Goal: Transaction & Acquisition: Obtain resource

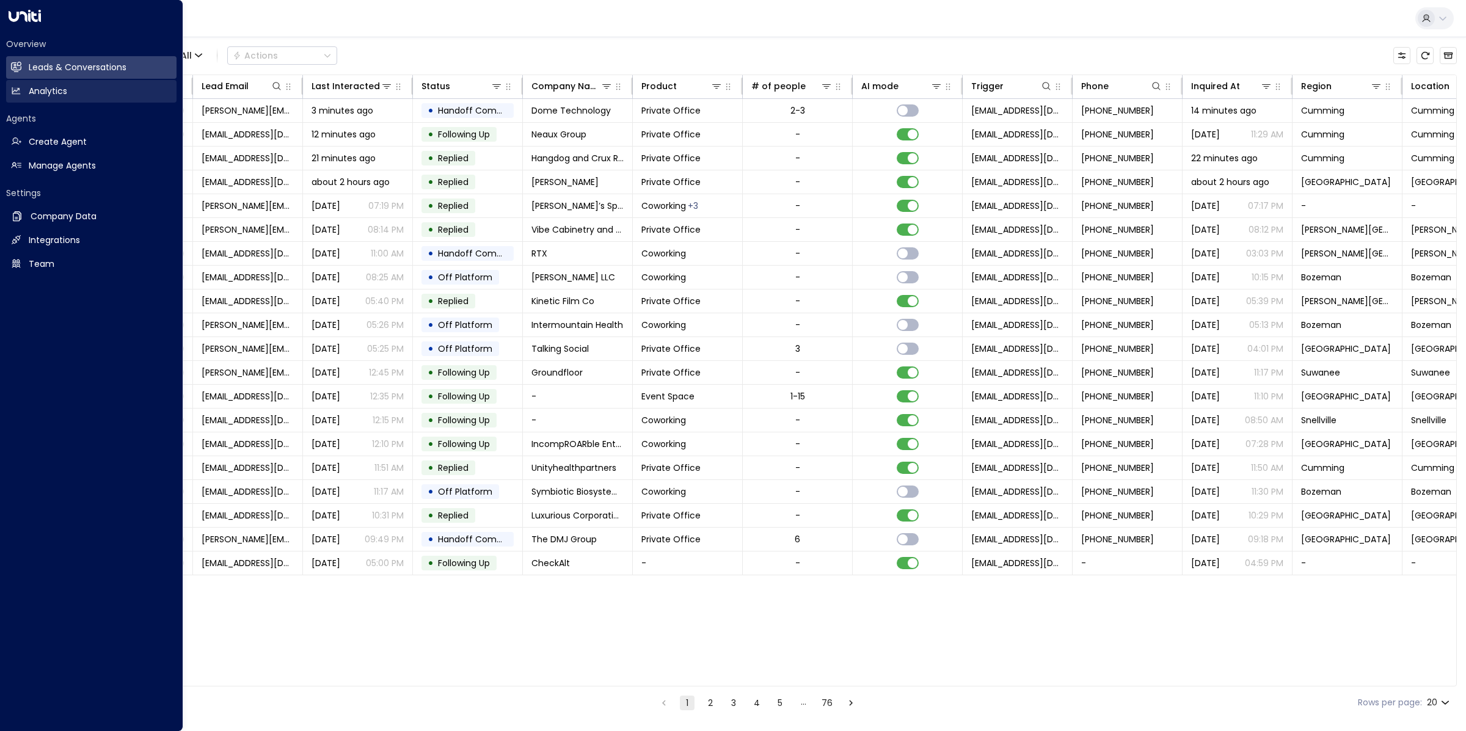
click at [23, 93] on link "Analytics Analytics" at bounding box center [91, 91] width 170 height 23
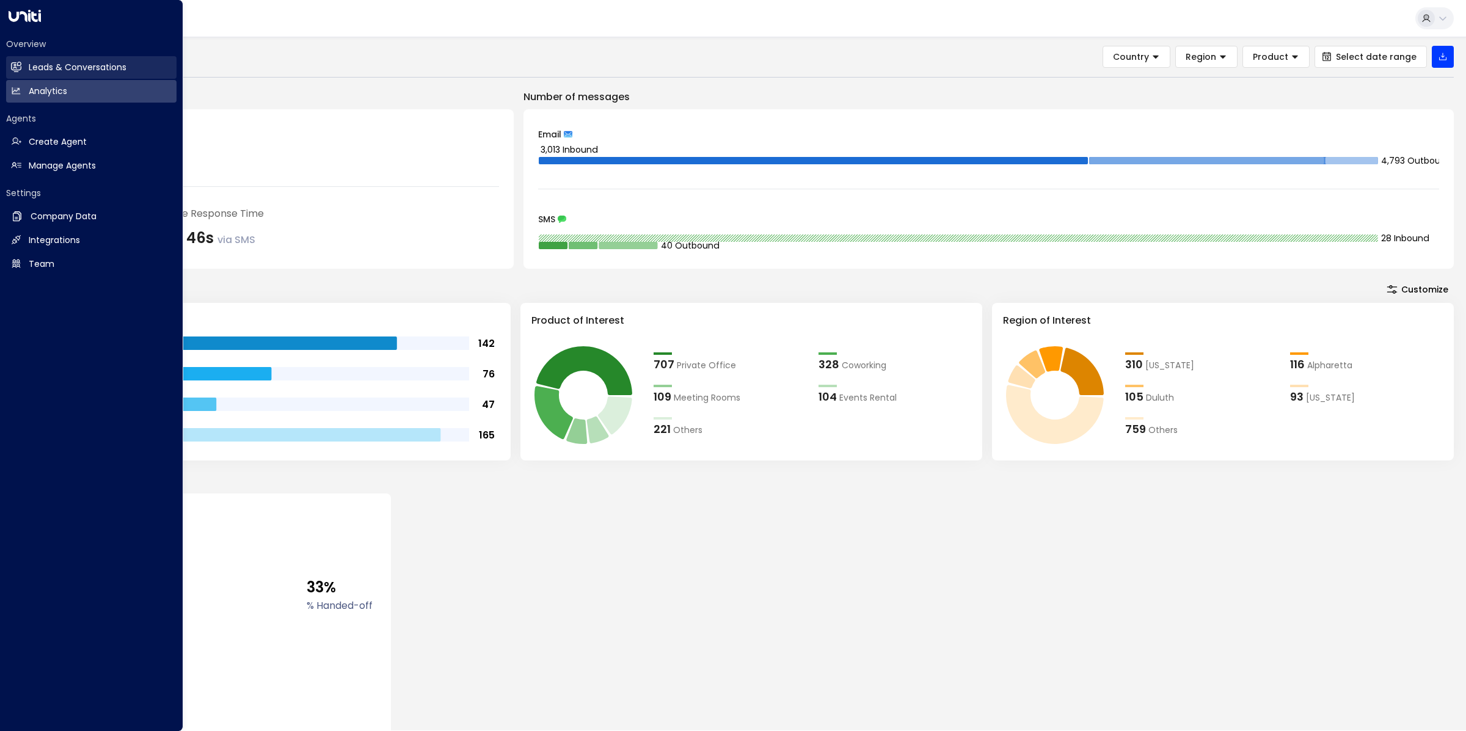
click at [39, 66] on h2 "Leads & Conversations" at bounding box center [78, 67] width 98 height 13
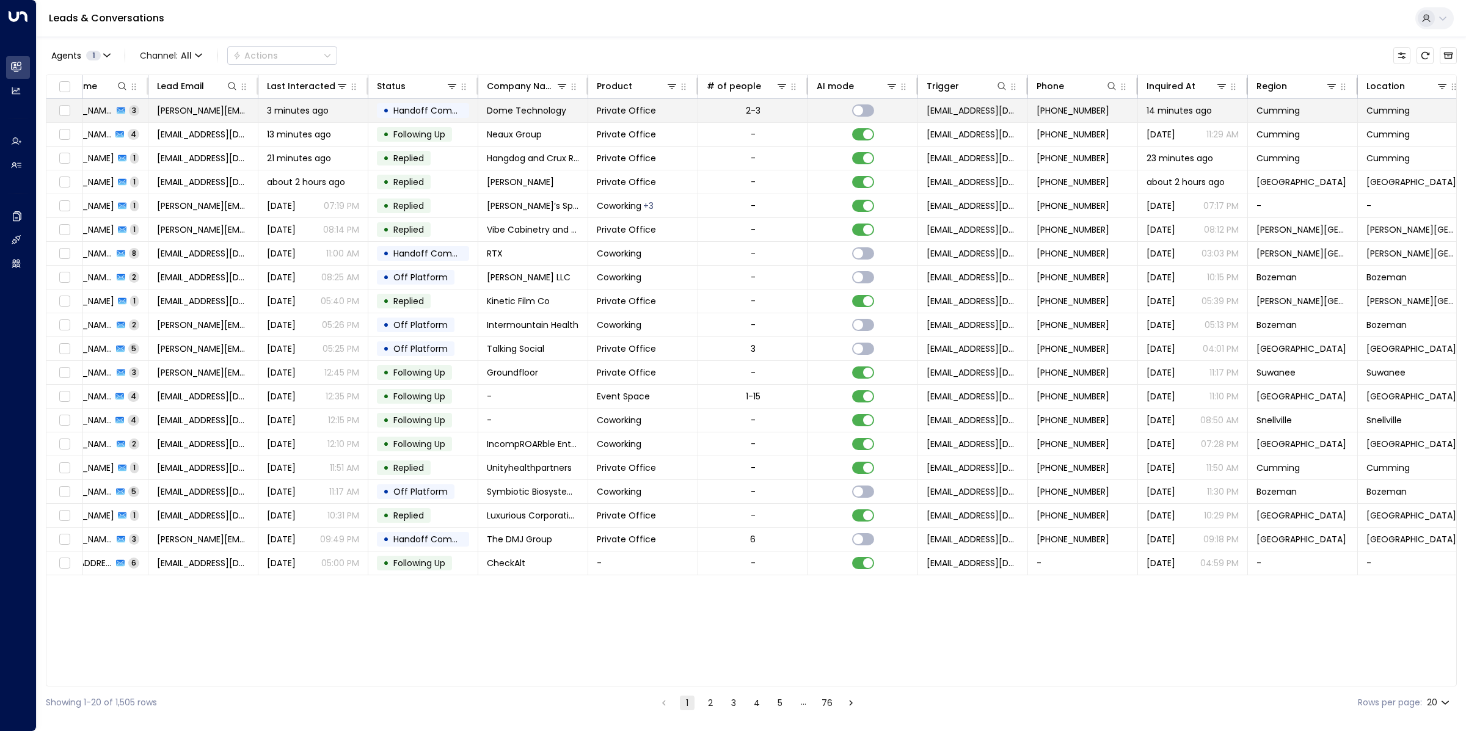
scroll to position [0, 58]
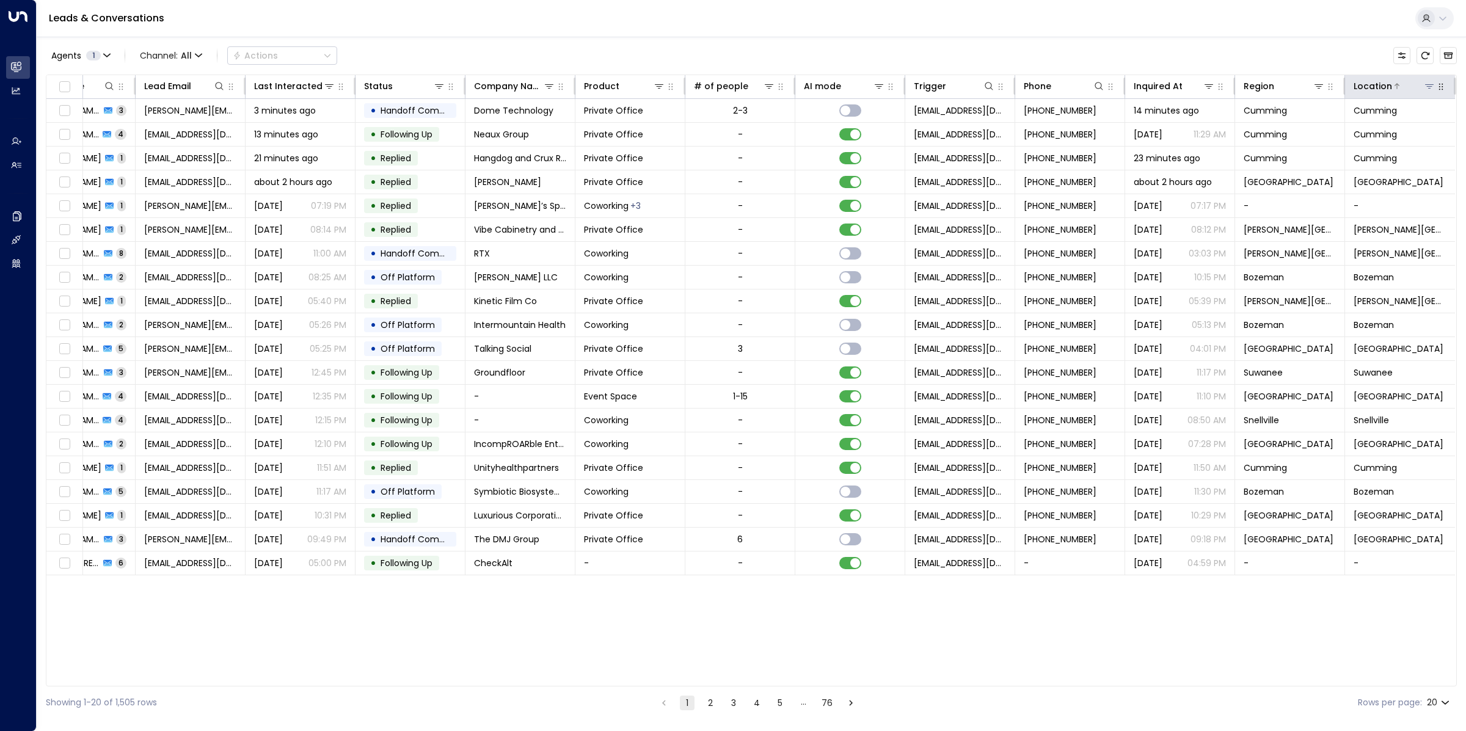
click at [1426, 84] on icon at bounding box center [1430, 86] width 10 height 10
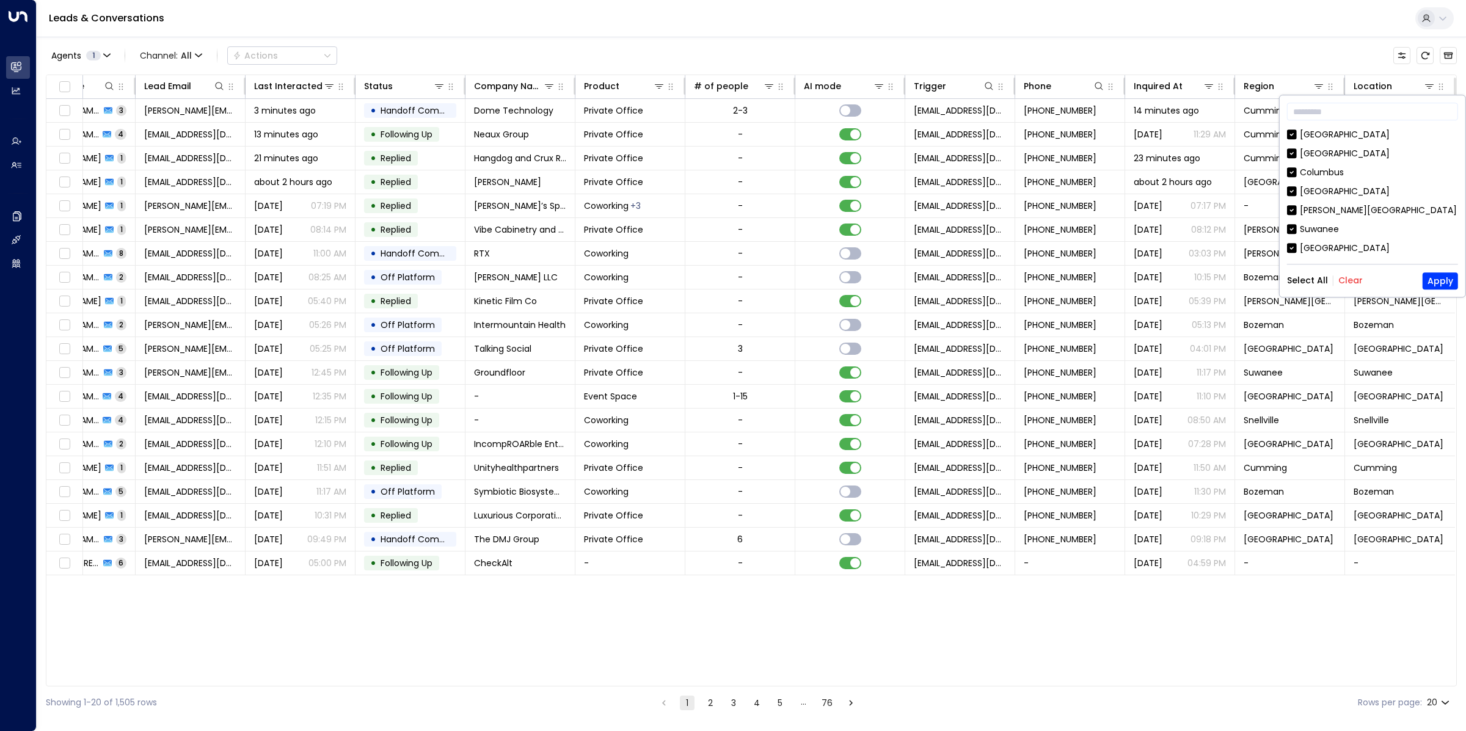
click at [1348, 280] on button "Clear" at bounding box center [1350, 281] width 24 height 10
click at [1447, 281] on button "Apply" at bounding box center [1440, 280] width 35 height 17
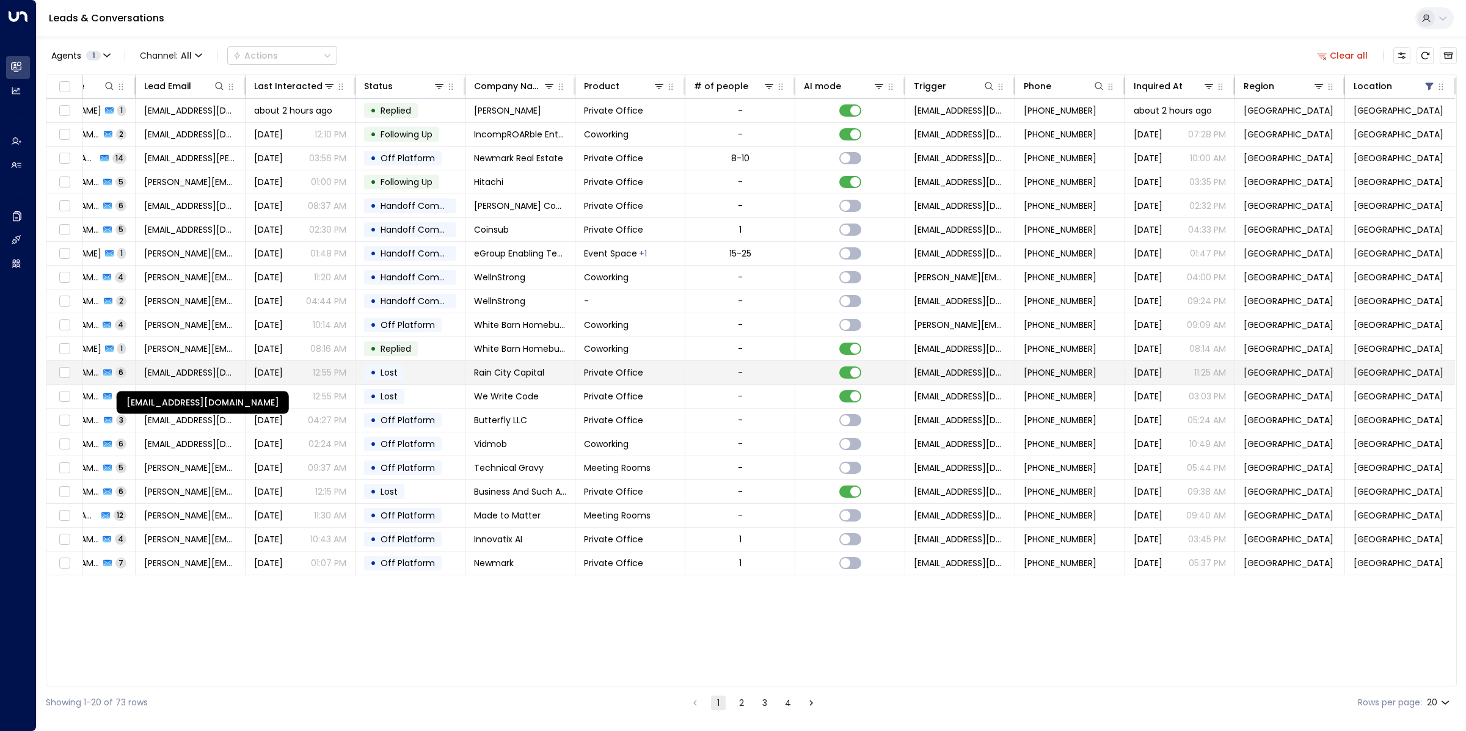
click at [192, 373] on span "[EMAIL_ADDRESS][DOMAIN_NAME]" at bounding box center [190, 373] width 92 height 12
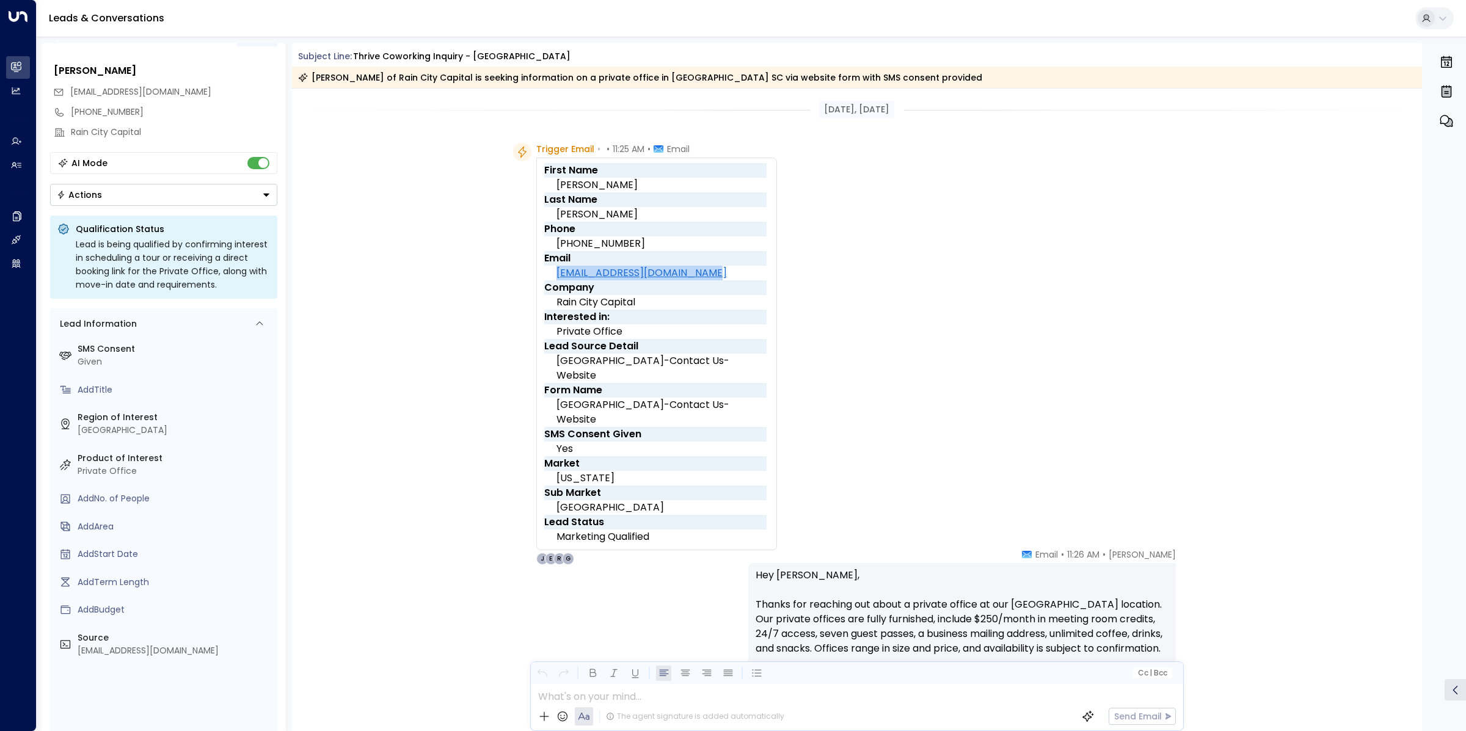
drag, startPoint x: 721, startPoint y: 277, endPoint x: 555, endPoint y: 271, distance: 166.9
click at [556, 271] on td "[EMAIL_ADDRESS][DOMAIN_NAME]" at bounding box center [661, 273] width 210 height 15
copy link "[EMAIL_ADDRESS][DOMAIN_NAME]"
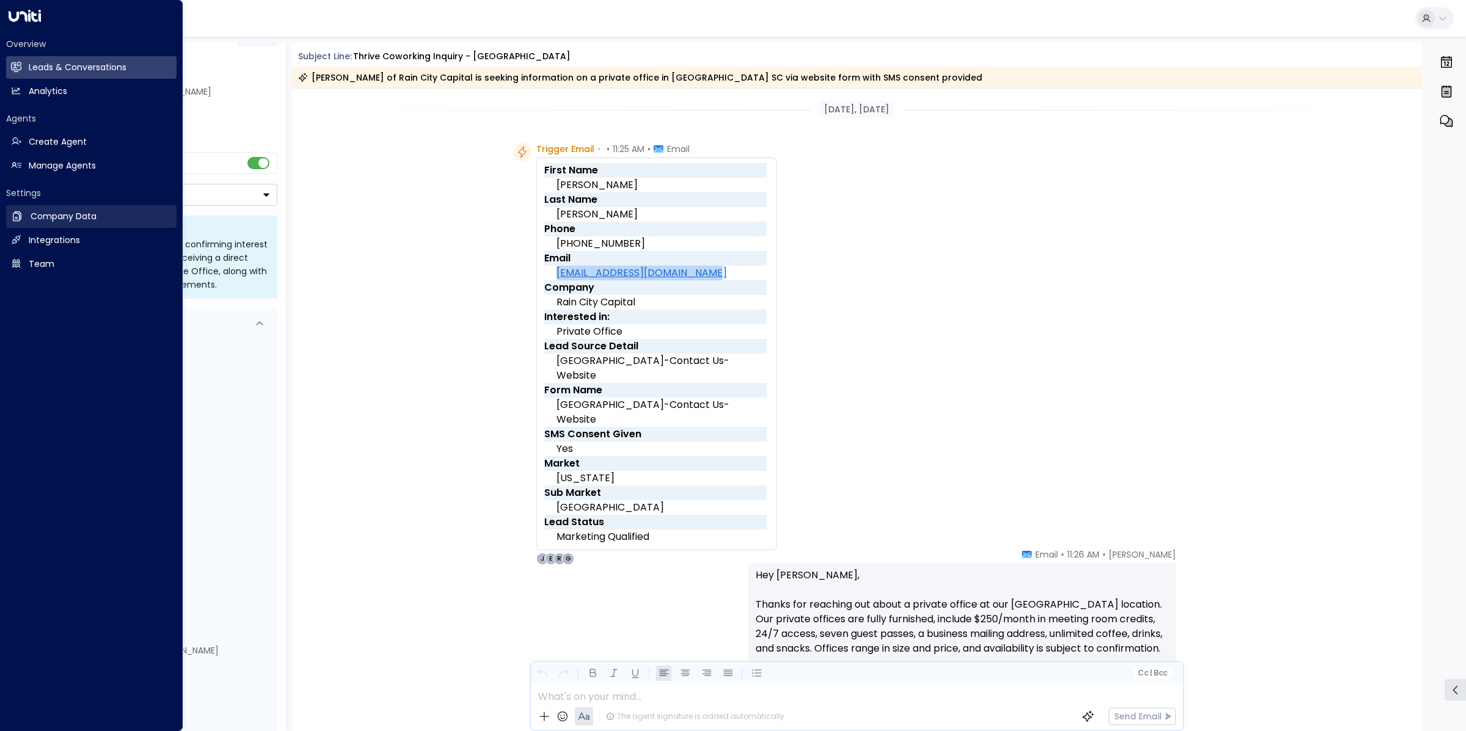
drag, startPoint x: 65, startPoint y: 64, endPoint x: 36, endPoint y: 211, distance: 150.6
click at [65, 64] on h2 "Leads & Conversations" at bounding box center [78, 67] width 98 height 13
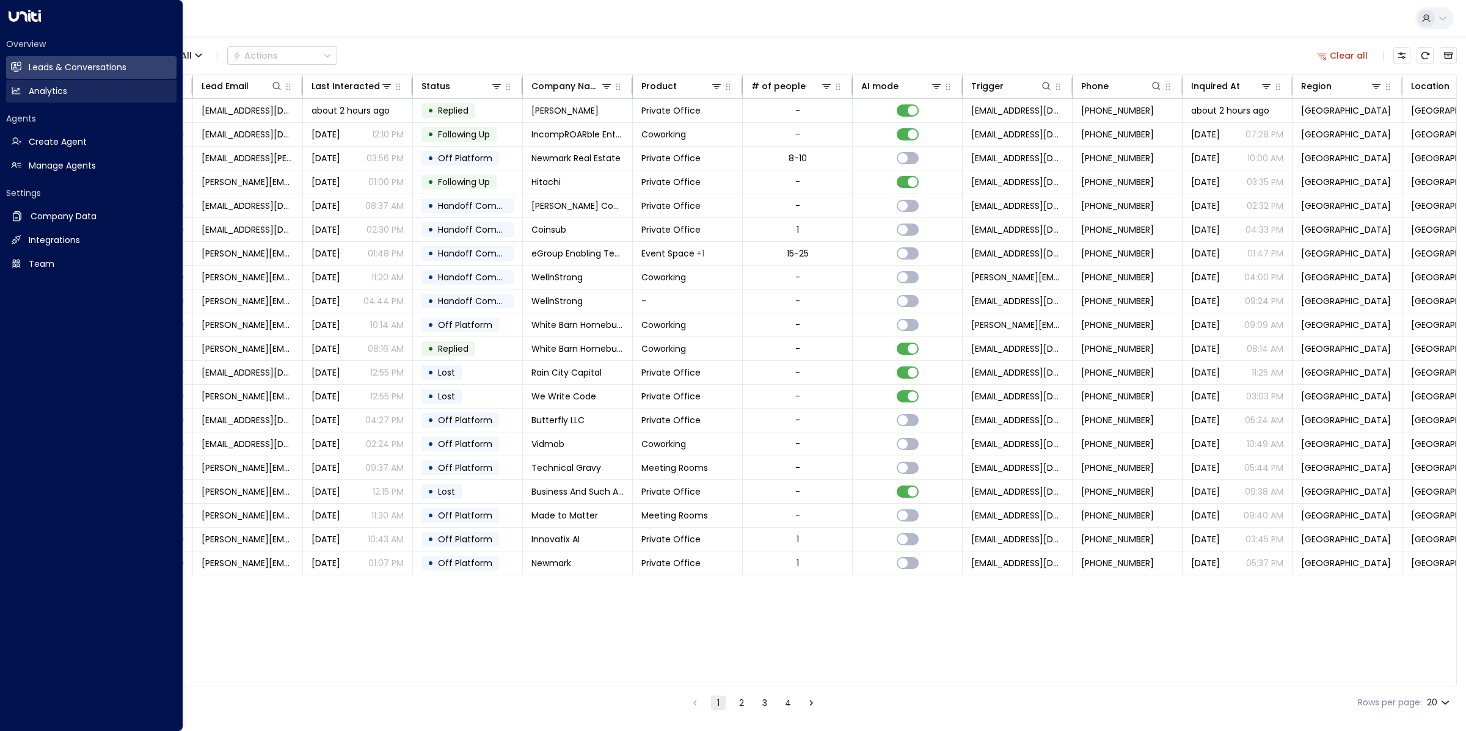
click at [40, 95] on h2 "Analytics" at bounding box center [48, 91] width 38 height 13
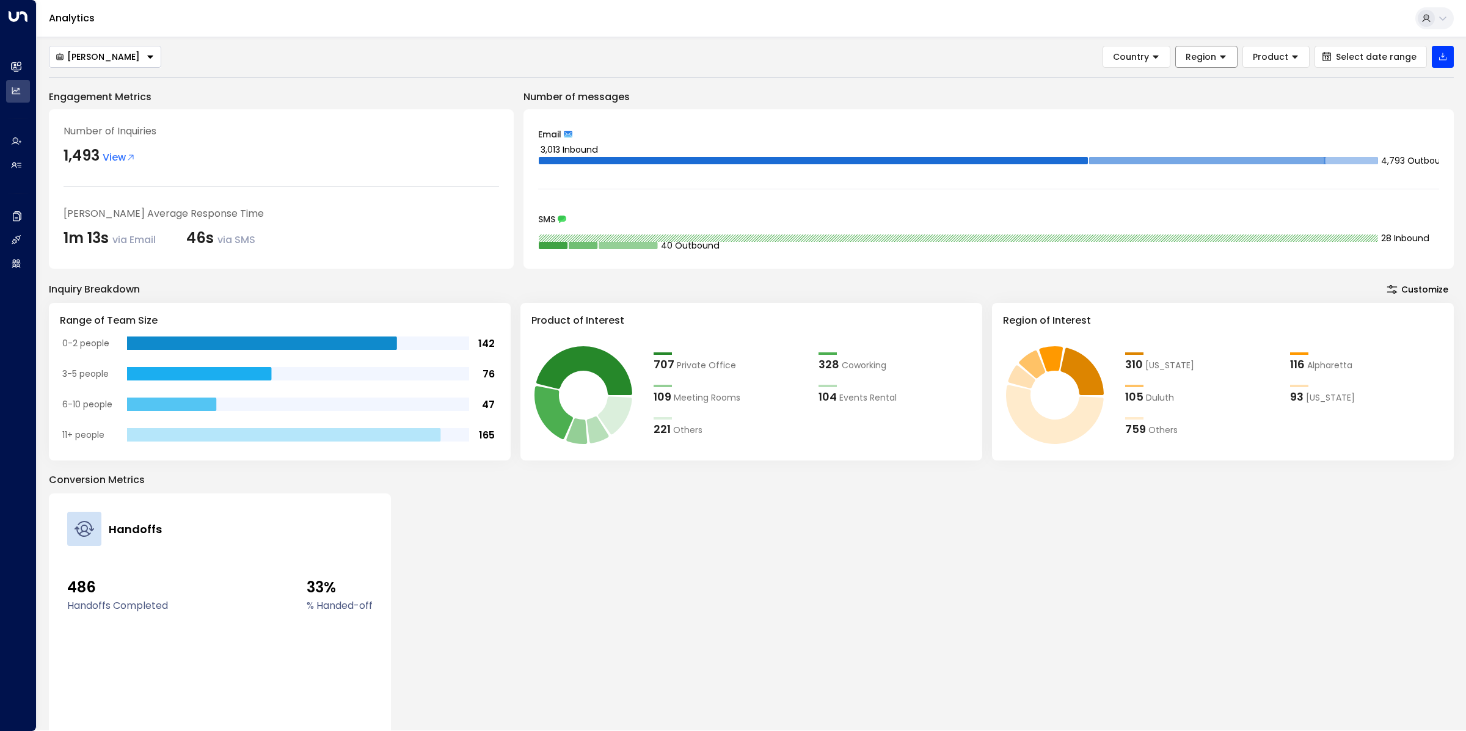
click at [1216, 60] on span "Region" at bounding box center [1201, 56] width 31 height 11
drag, startPoint x: 1390, startPoint y: 57, endPoint x: 1387, endPoint y: 69, distance: 12.0
click at [1393, 53] on span "Select date range" at bounding box center [1376, 57] width 81 height 10
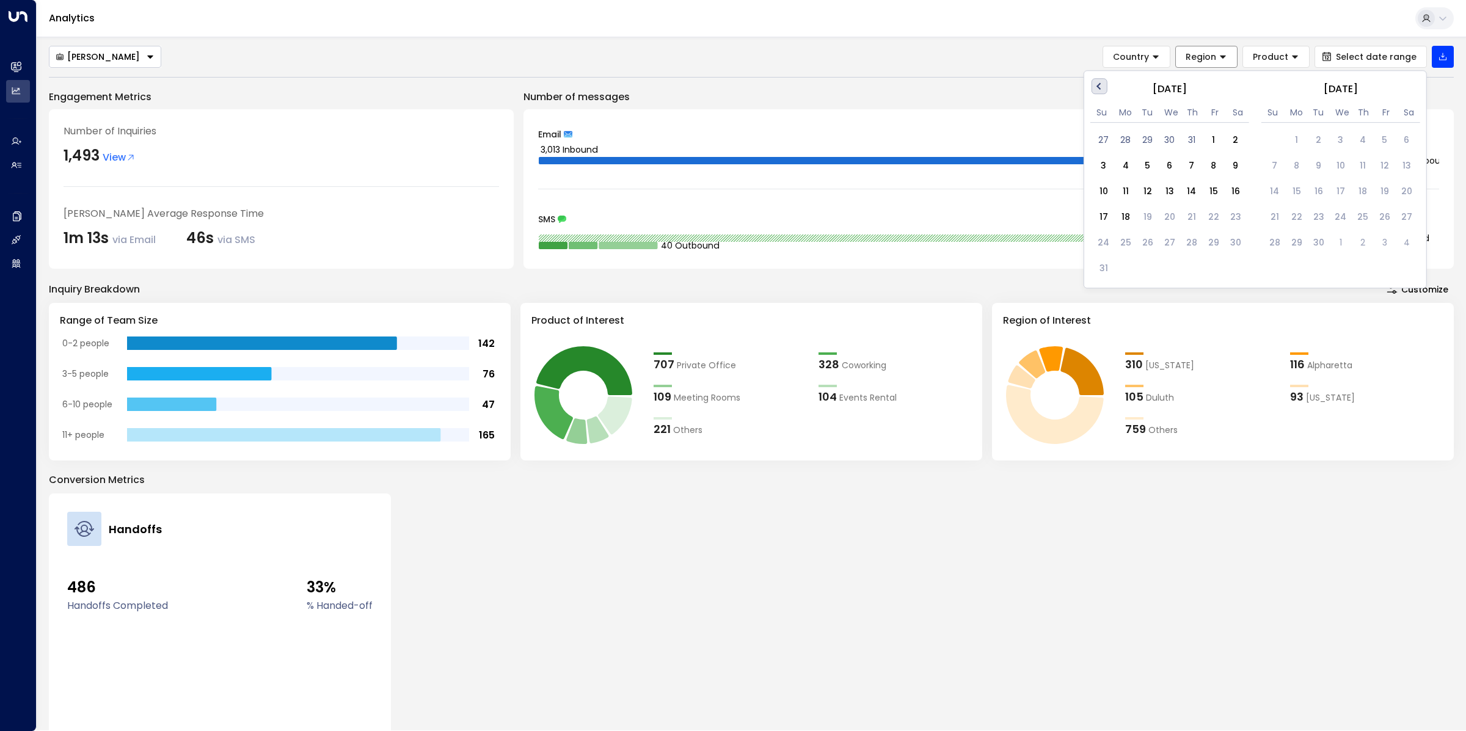
click at [1093, 84] on button "Previous Month" at bounding box center [1100, 86] width 16 height 16
click at [1234, 51] on button "Region" at bounding box center [1206, 57] width 62 height 22
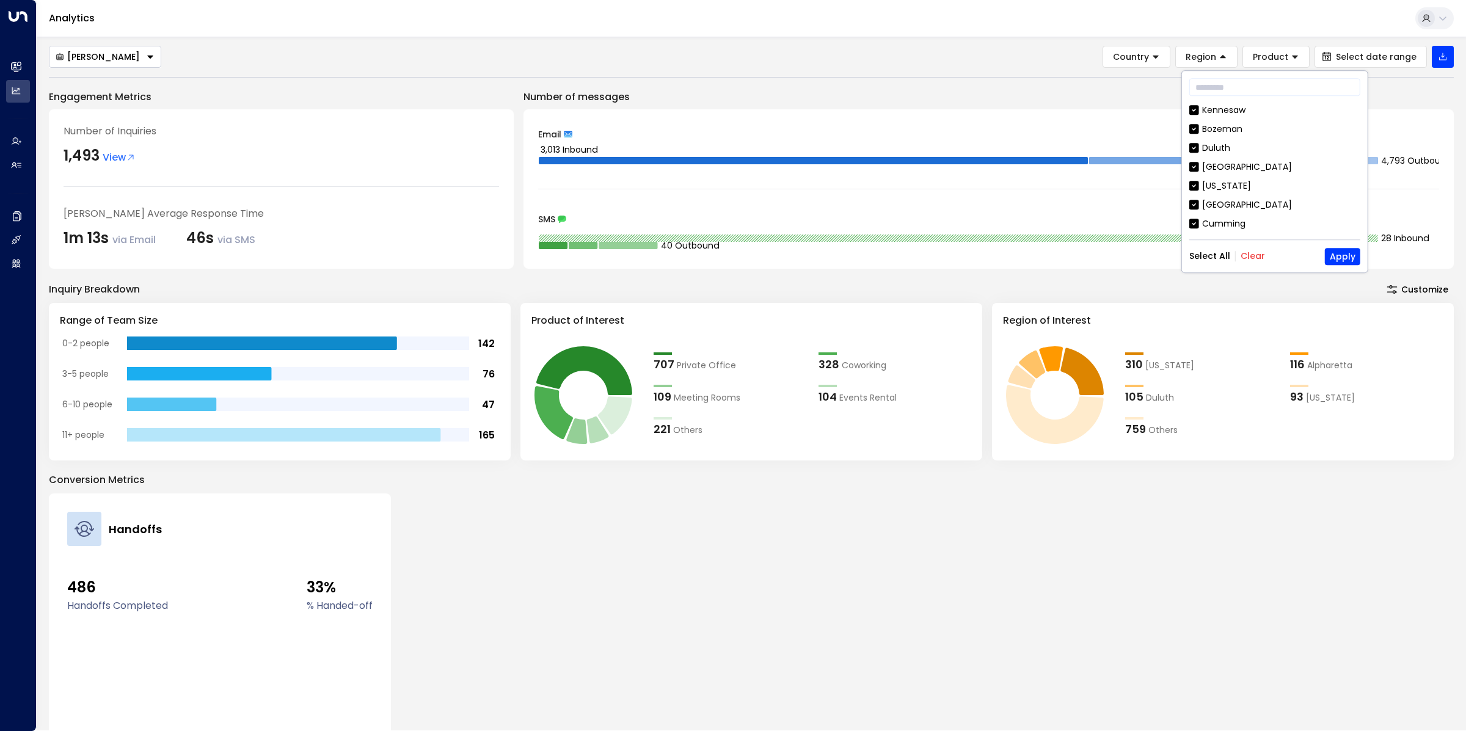
click at [1244, 253] on button "Clear" at bounding box center [1253, 257] width 24 height 10
click at [1224, 183] on div "[GEOGRAPHIC_DATA]" at bounding box center [1247, 184] width 90 height 13
click at [1431, 101] on p "Number of messages" at bounding box center [989, 97] width 930 height 15
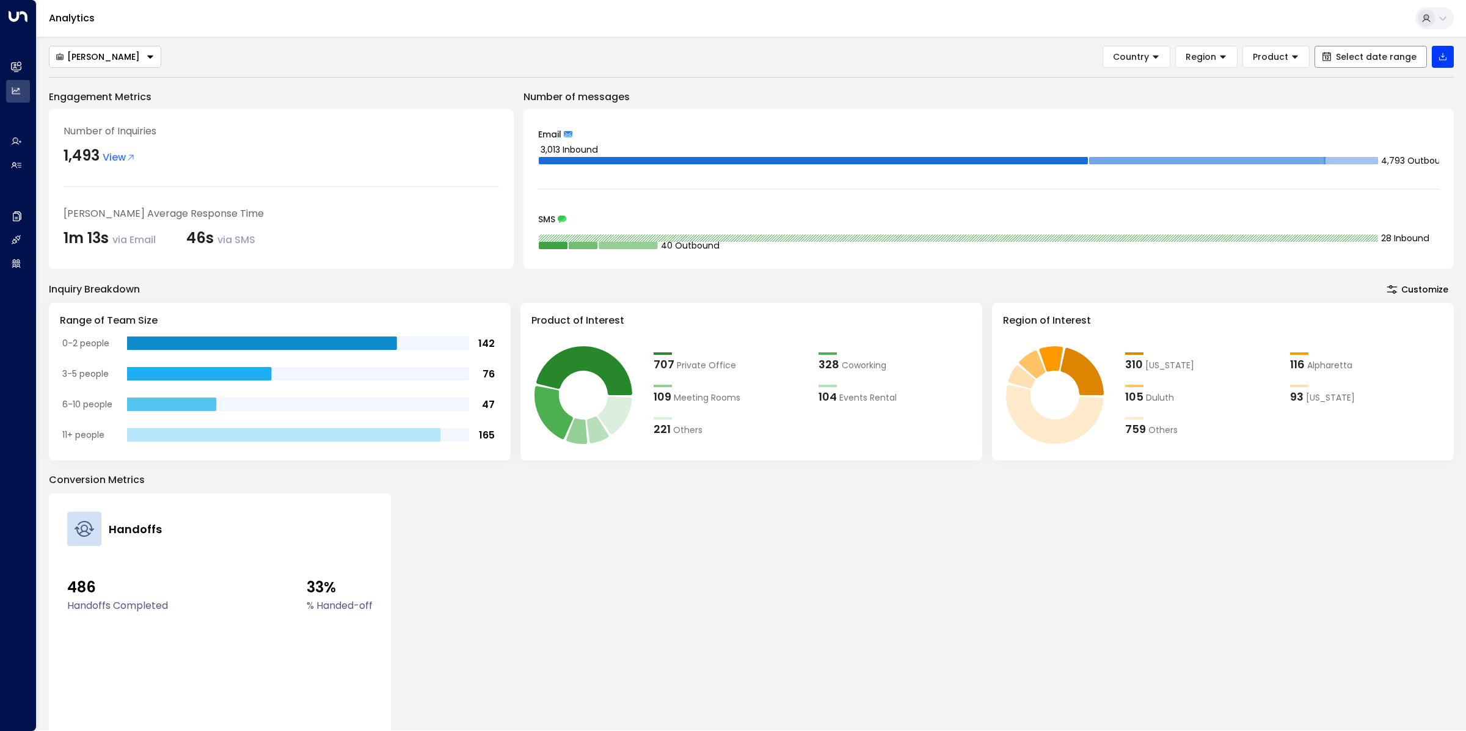
click at [1383, 65] on button "Select date range" at bounding box center [1371, 57] width 112 height 22
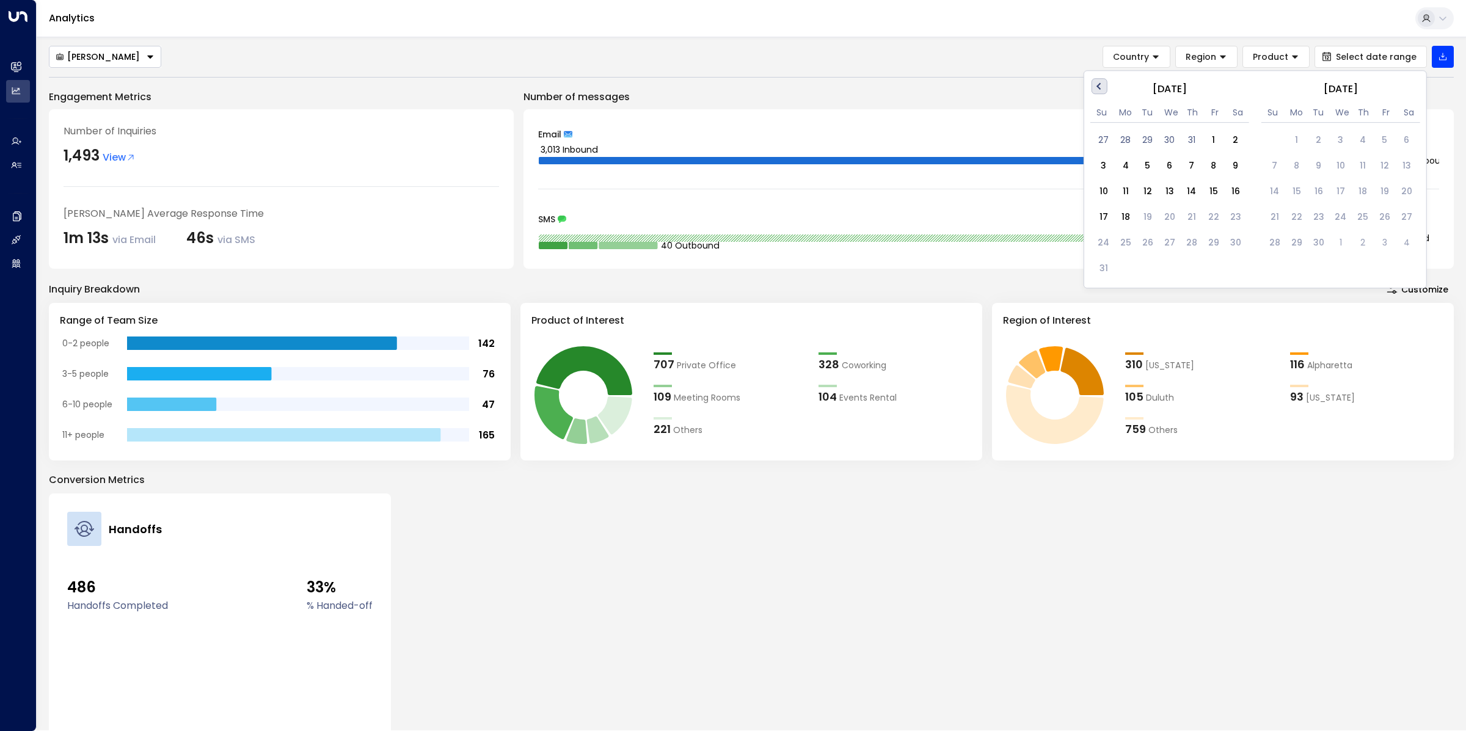
click at [1092, 89] on button "Previous Month" at bounding box center [1100, 86] width 16 height 16
click at [1096, 88] on button "Previous Month" at bounding box center [1100, 86] width 16 height 16
click at [1106, 138] on div "1" at bounding box center [1104, 141] width 22 height 22
click at [1407, 90] on button "Next Month" at bounding box center [1411, 86] width 16 height 16
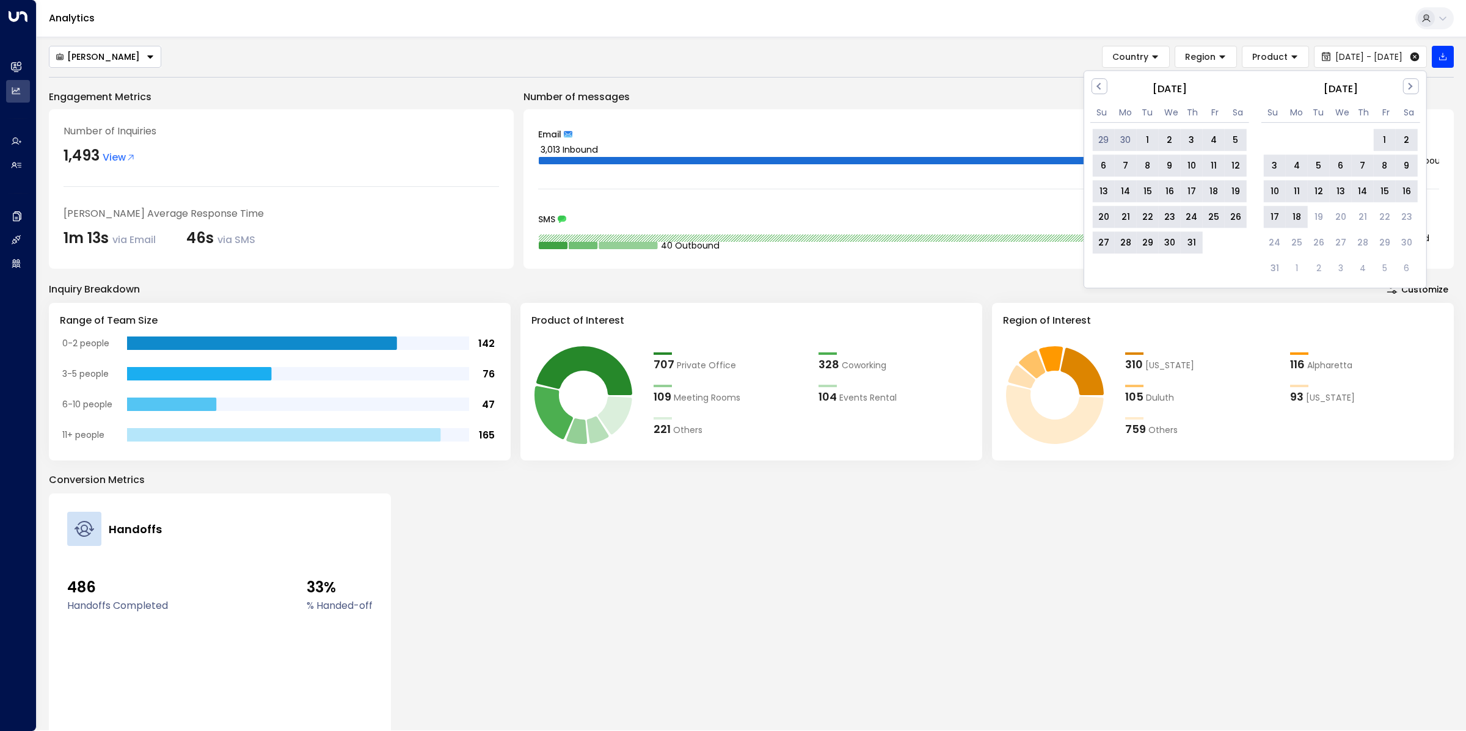
click at [1291, 212] on div "18" at bounding box center [1297, 217] width 22 height 22
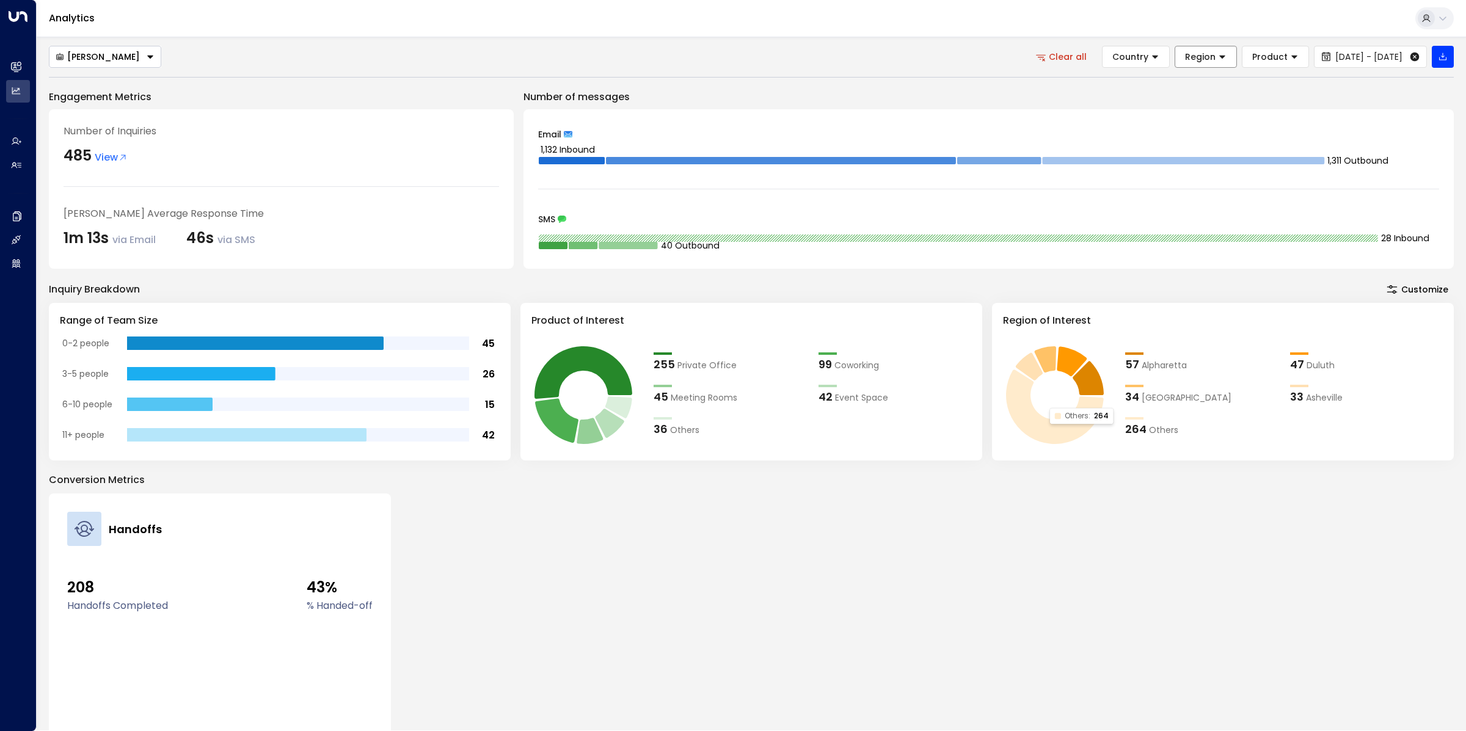
click at [1185, 57] on span "Region" at bounding box center [1200, 56] width 31 height 11
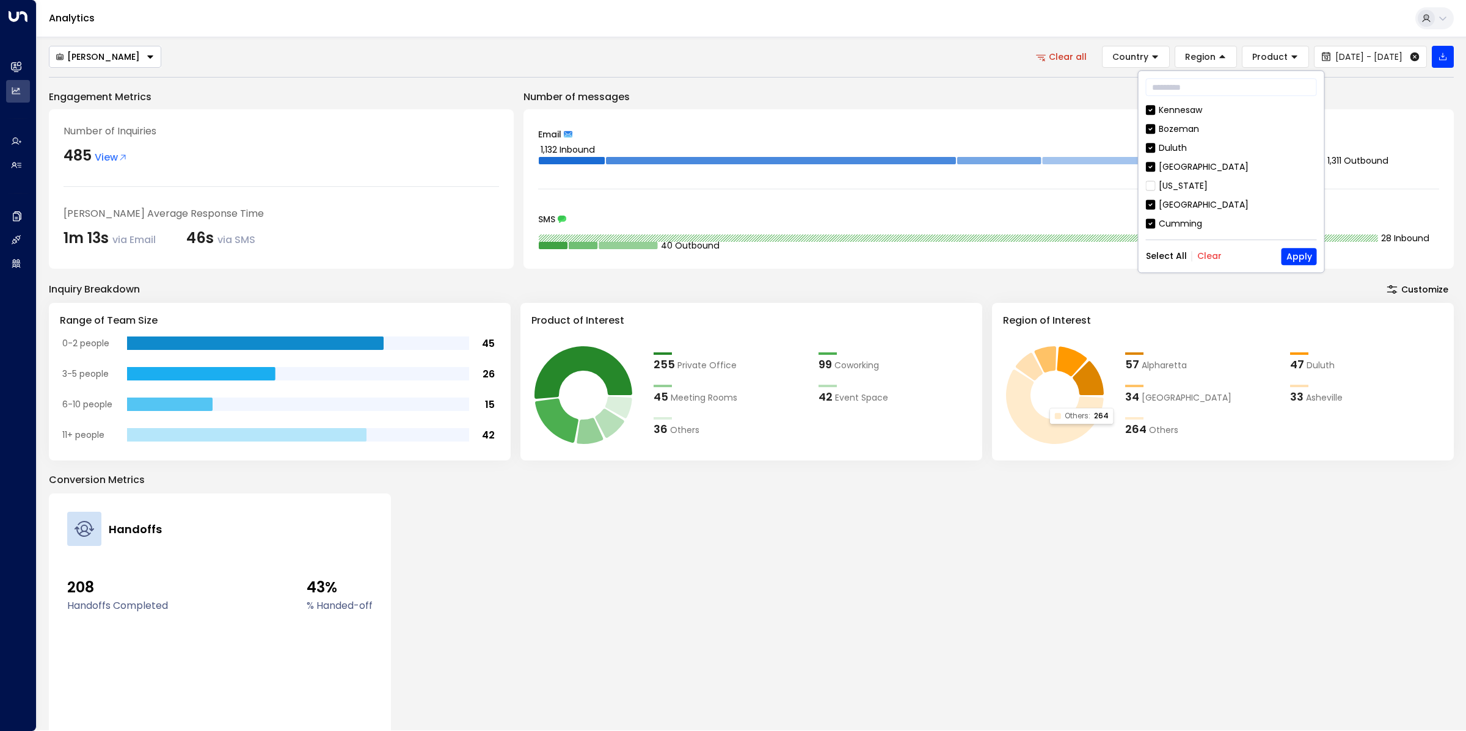
click at [1204, 257] on button "Clear" at bounding box center [1209, 257] width 24 height 10
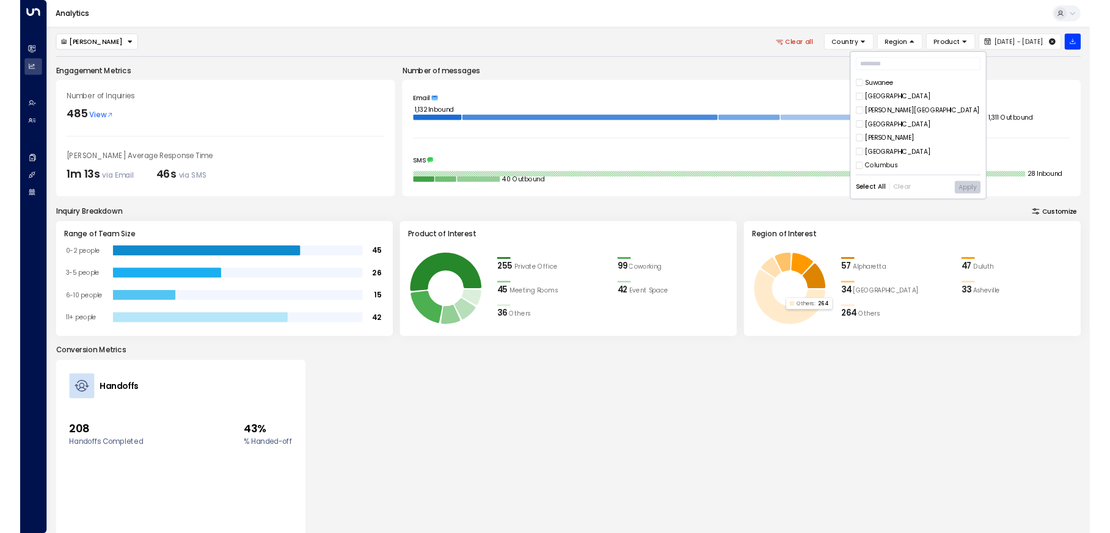
scroll to position [258, 0]
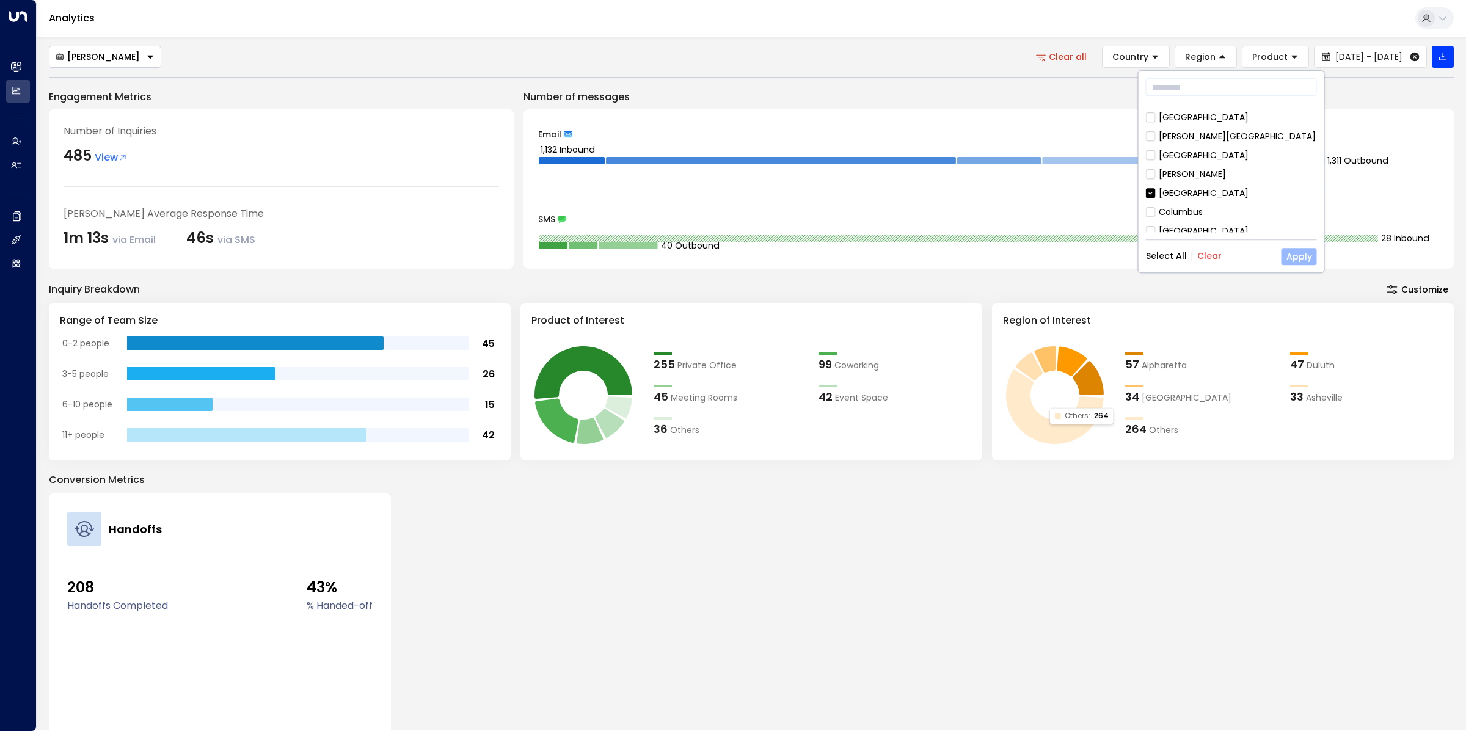
click at [1299, 257] on button "Apply" at bounding box center [1299, 256] width 35 height 17
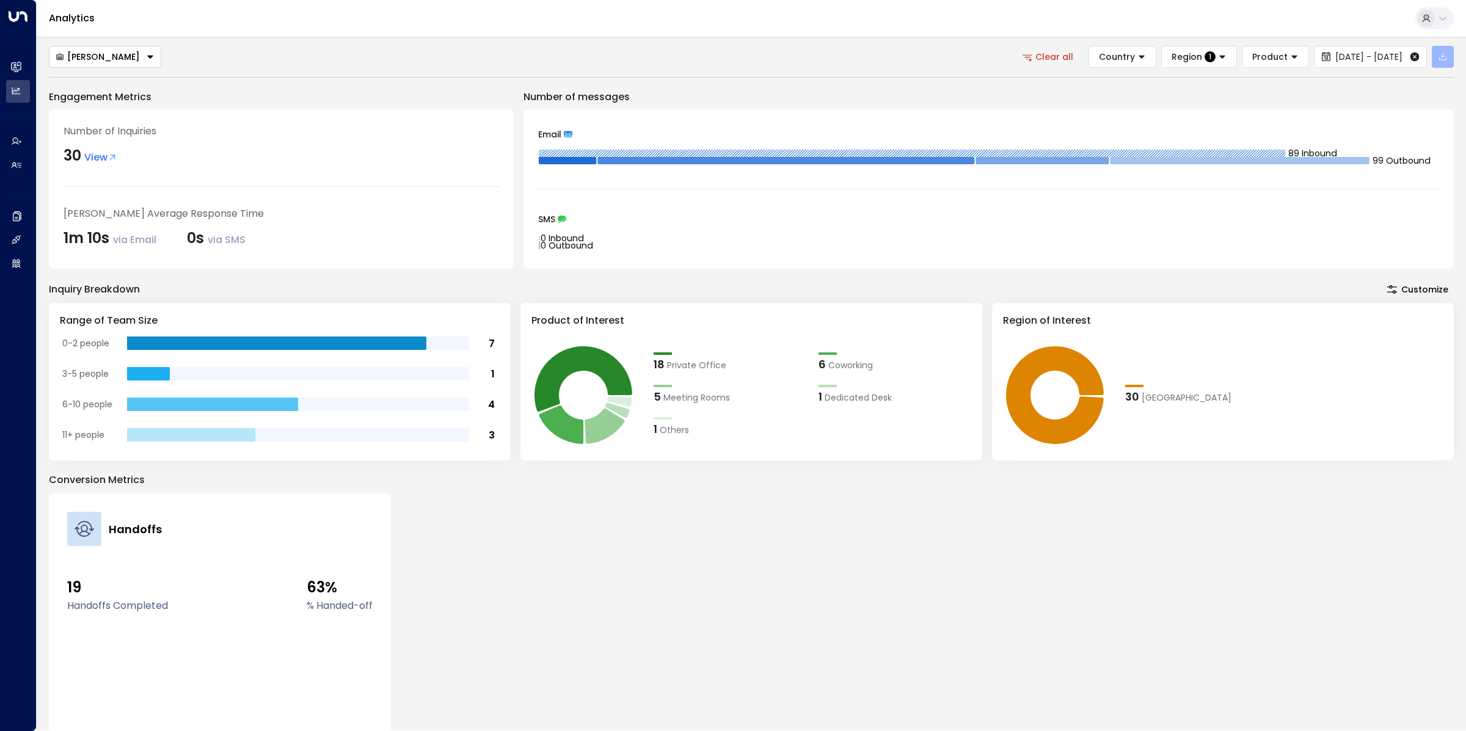
click at [1448, 55] on button "button" at bounding box center [1443, 57] width 22 height 22
click at [1408, 104] on p "Export Filtered Data" at bounding box center [1401, 105] width 83 height 10
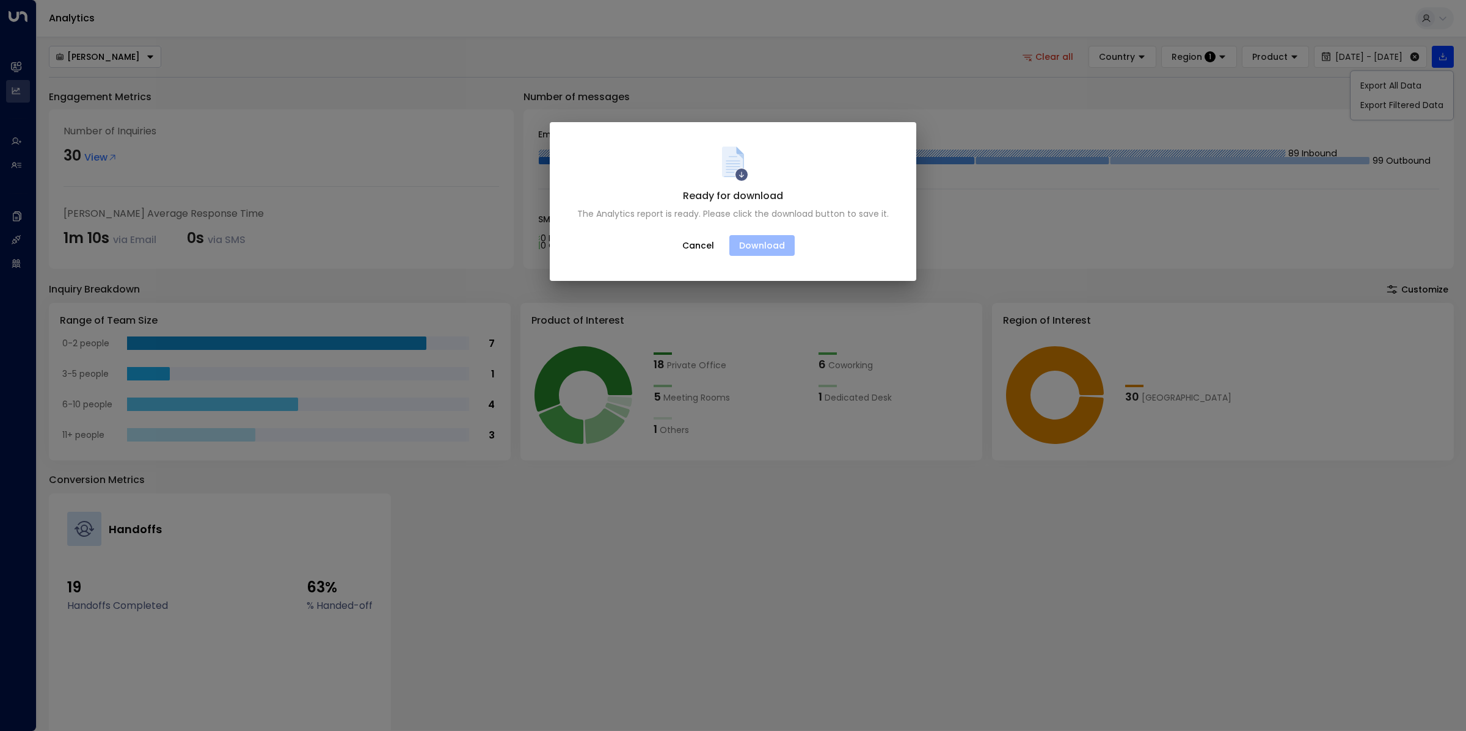
click at [779, 253] on button "Download" at bounding box center [761, 245] width 65 height 21
click at [758, 244] on button "Download" at bounding box center [761, 245] width 65 height 21
click at [739, 175] on span at bounding box center [741, 174] width 13 height 13
click at [754, 250] on button "Download" at bounding box center [761, 245] width 65 height 21
click at [753, 247] on button "Download" at bounding box center [761, 245] width 65 height 21
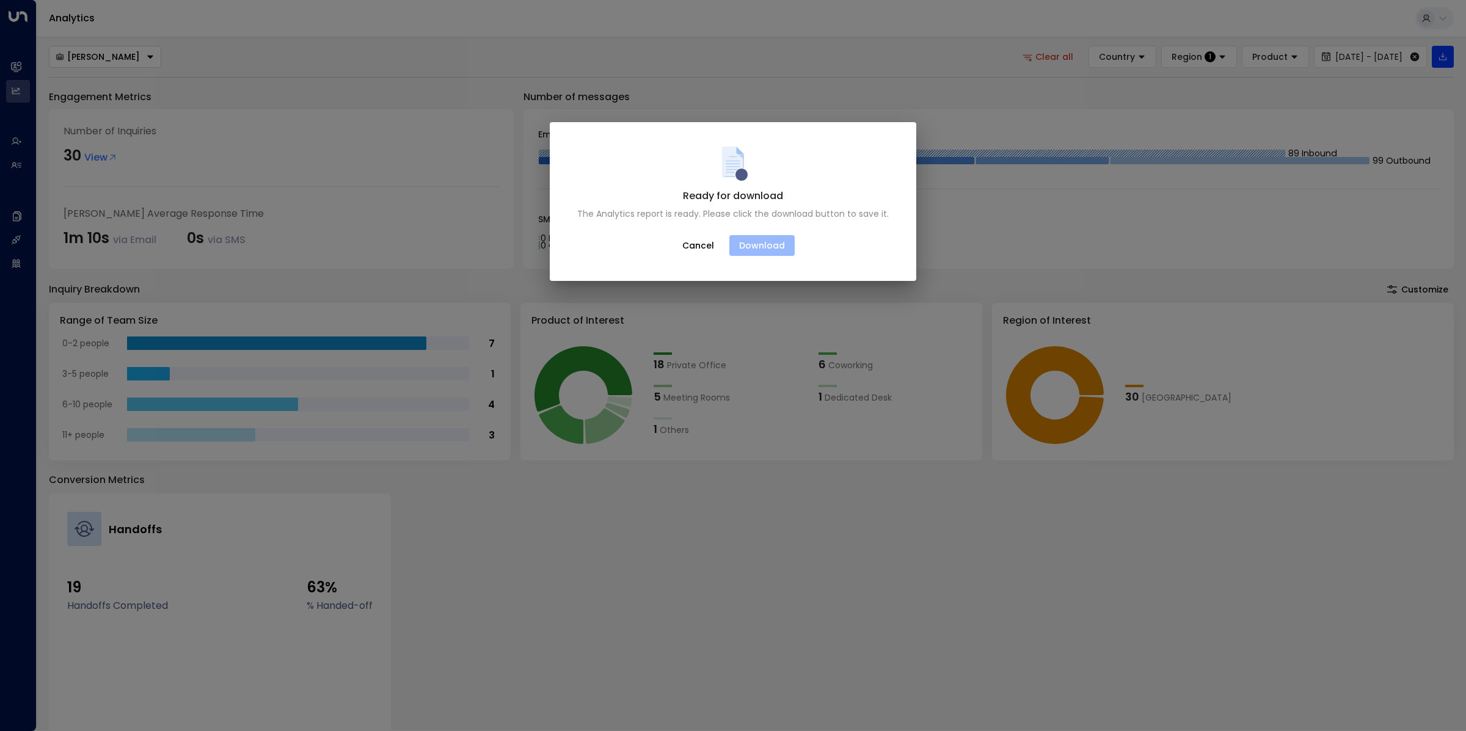
click at [753, 247] on button "Download" at bounding box center [761, 245] width 65 height 21
drag, startPoint x: 756, startPoint y: 242, endPoint x: 801, endPoint y: 217, distance: 51.7
click at [759, 239] on button "Download" at bounding box center [761, 245] width 65 height 21
click at [806, 213] on div "The Analytics report is ready. Please click the download button to save it." at bounding box center [733, 214] width 312 height 12
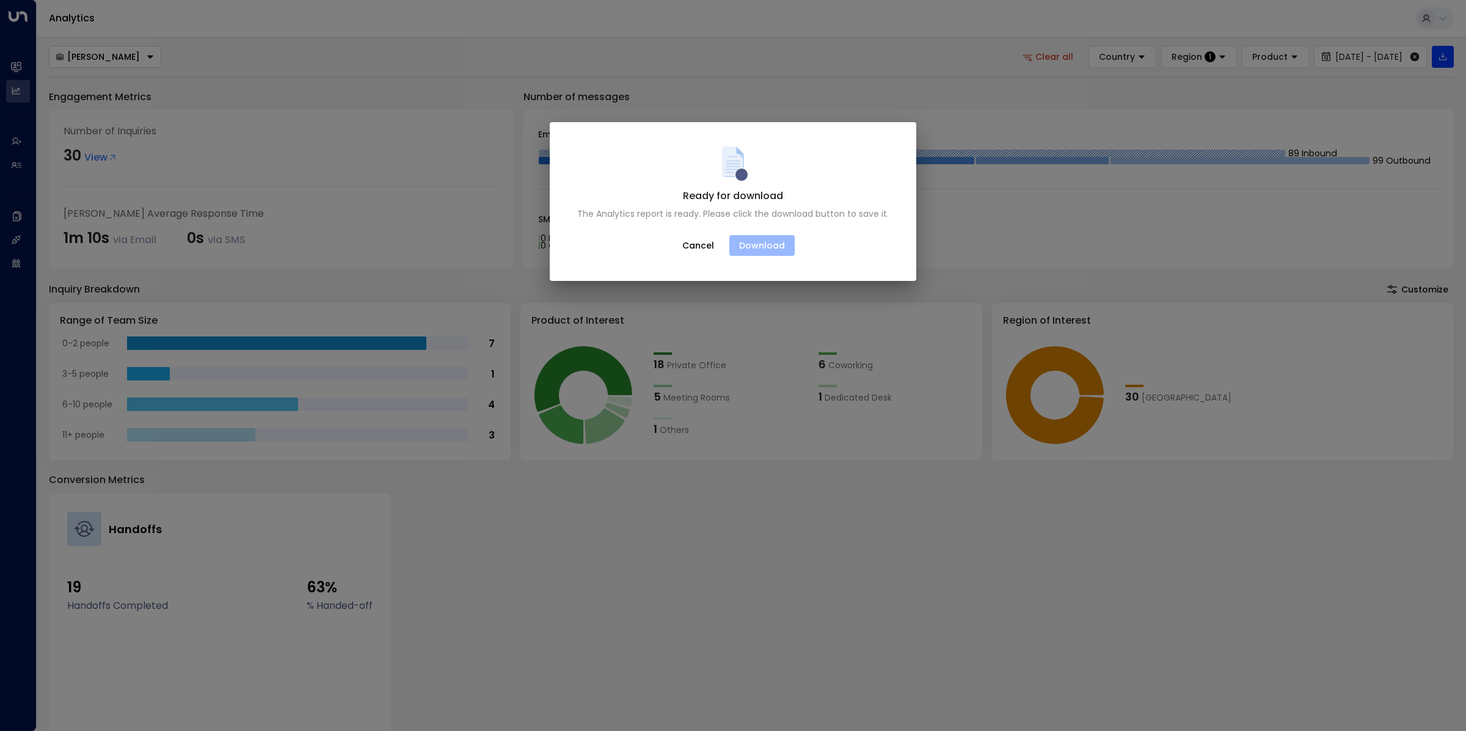
drag, startPoint x: 774, startPoint y: 249, endPoint x: 767, endPoint y: 242, distance: 10.4
click at [769, 244] on button "Download" at bounding box center [761, 245] width 65 height 21
drag, startPoint x: 651, startPoint y: 210, endPoint x: 731, endPoint y: 214, distance: 80.1
click at [677, 208] on div "The Analytics report is ready. Please click the download button to save it." at bounding box center [733, 214] width 312 height 12
click at [867, 236] on div "Cancel Download" at bounding box center [733, 246] width 342 height 22
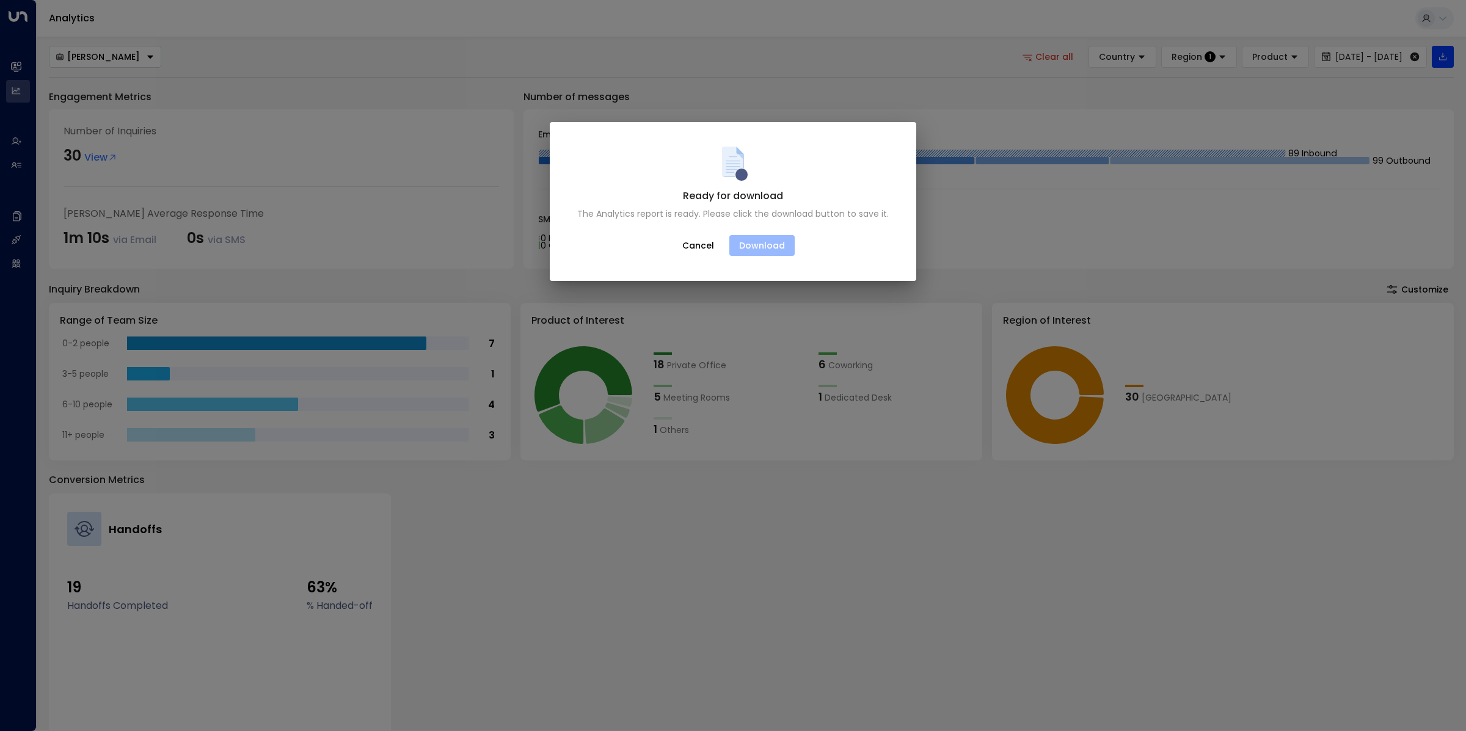
click at [753, 237] on button "Download" at bounding box center [761, 245] width 65 height 21
click at [757, 249] on button "Download" at bounding box center [761, 245] width 65 height 21
click at [942, 221] on div "Ready for download The Analytics report is ready. Please click the download but…" at bounding box center [733, 365] width 1466 height 731
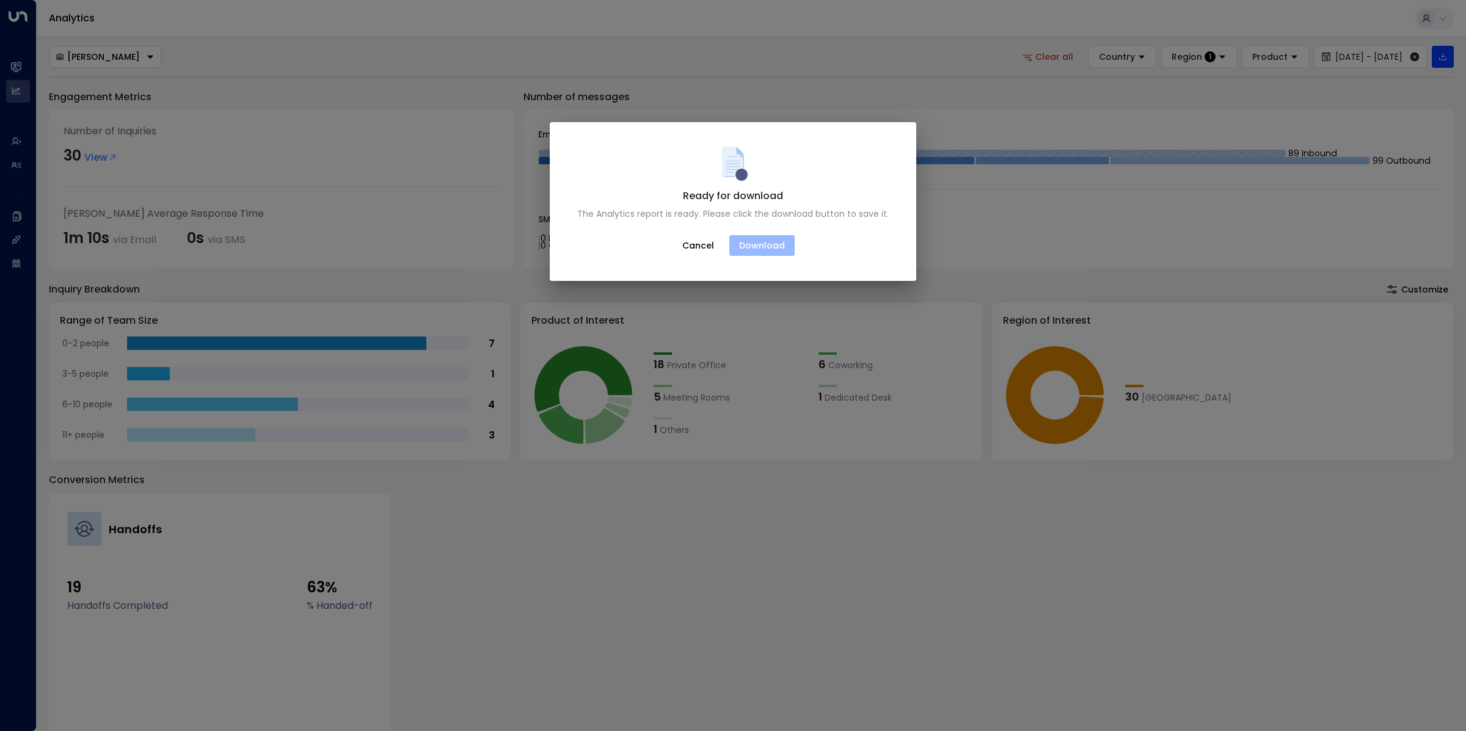
click at [734, 252] on button "Download" at bounding box center [761, 245] width 65 height 21
drag, startPoint x: 698, startPoint y: 243, endPoint x: 695, endPoint y: 252, distance: 9.7
click at [698, 243] on button "Cancel" at bounding box center [698, 246] width 53 height 22
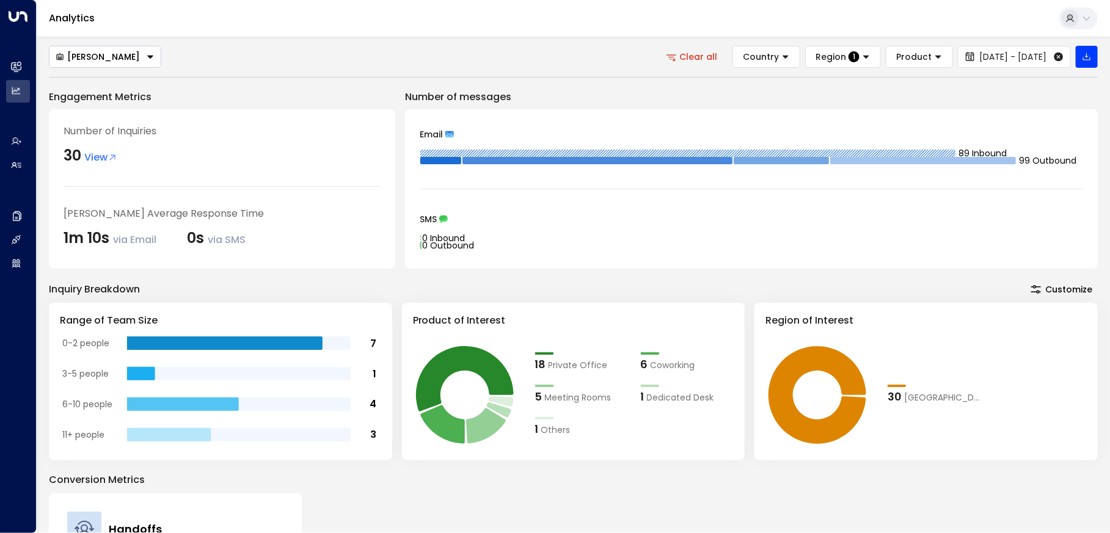
drag, startPoint x: 1093, startPoint y: 56, endPoint x: 1078, endPoint y: 155, distance: 100.6
click at [1093, 56] on button "button" at bounding box center [1087, 57] width 22 height 22
click at [1025, 87] on p "Export All Data" at bounding box center [1034, 86] width 61 height 10
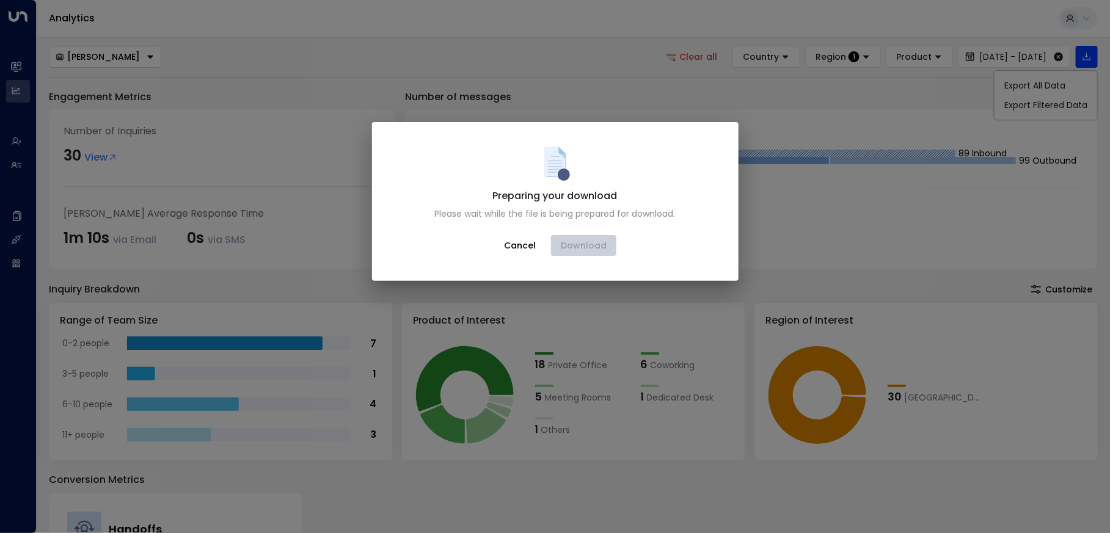
click at [511, 254] on button "Cancel" at bounding box center [520, 246] width 53 height 22
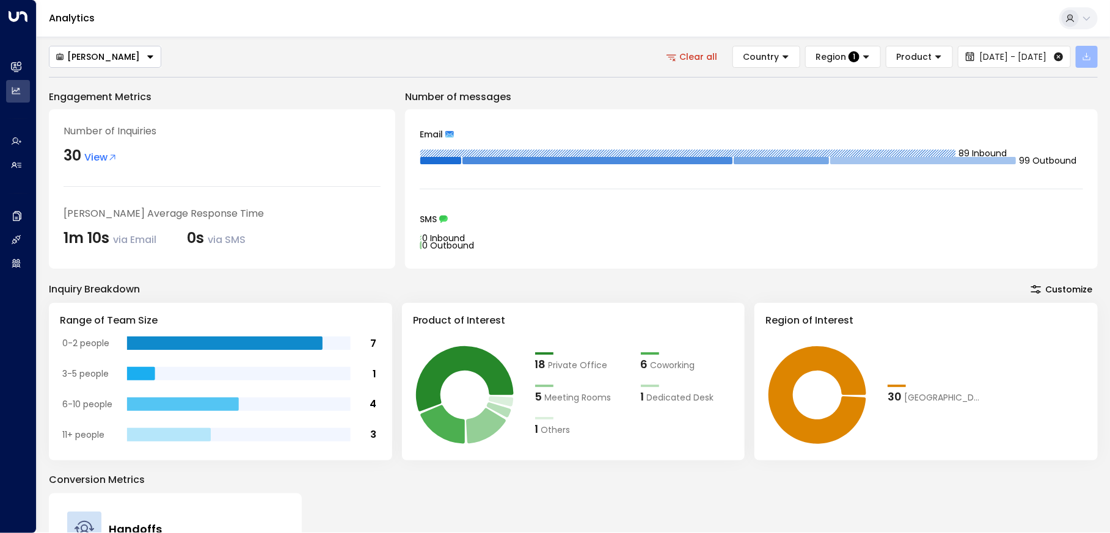
click at [1090, 57] on icon "button" at bounding box center [1087, 57] width 10 height 10
click at [1082, 101] on p "Export Filtered Data" at bounding box center [1045, 105] width 83 height 10
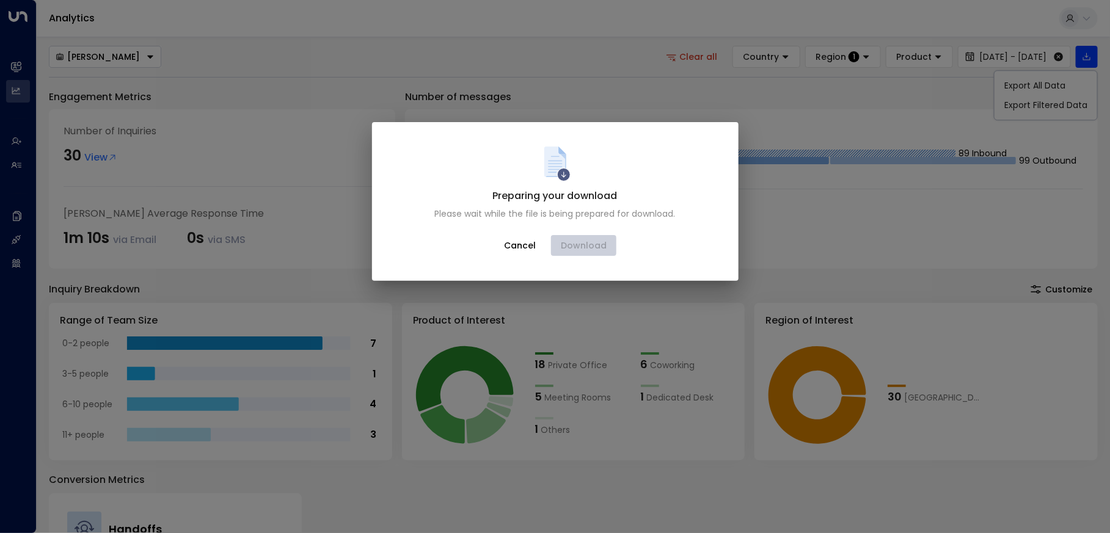
click at [511, 249] on button "Cancel" at bounding box center [520, 246] width 53 height 22
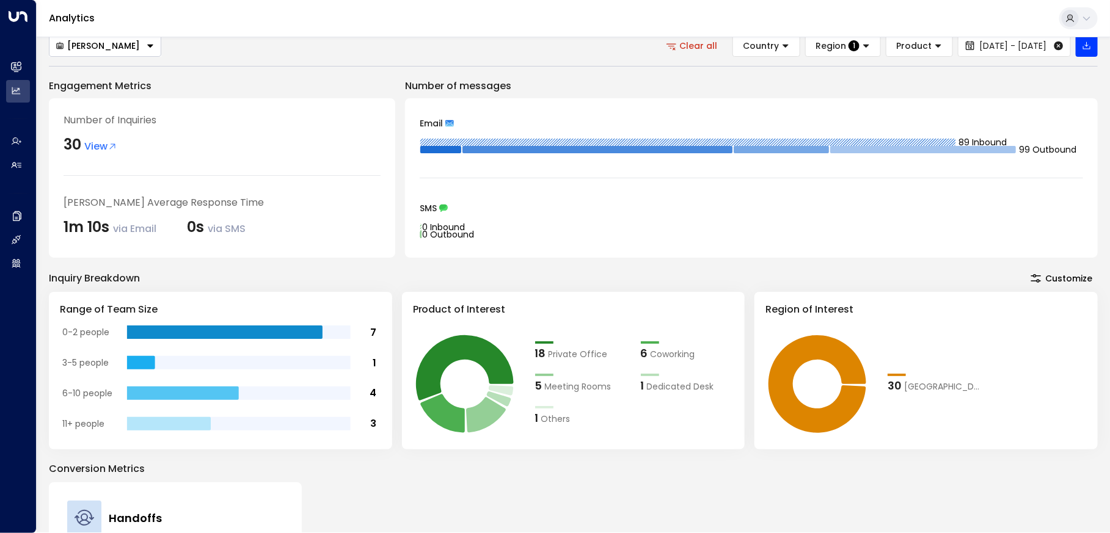
scroll to position [10, 0]
